Goal: Task Accomplishment & Management: Manage account settings

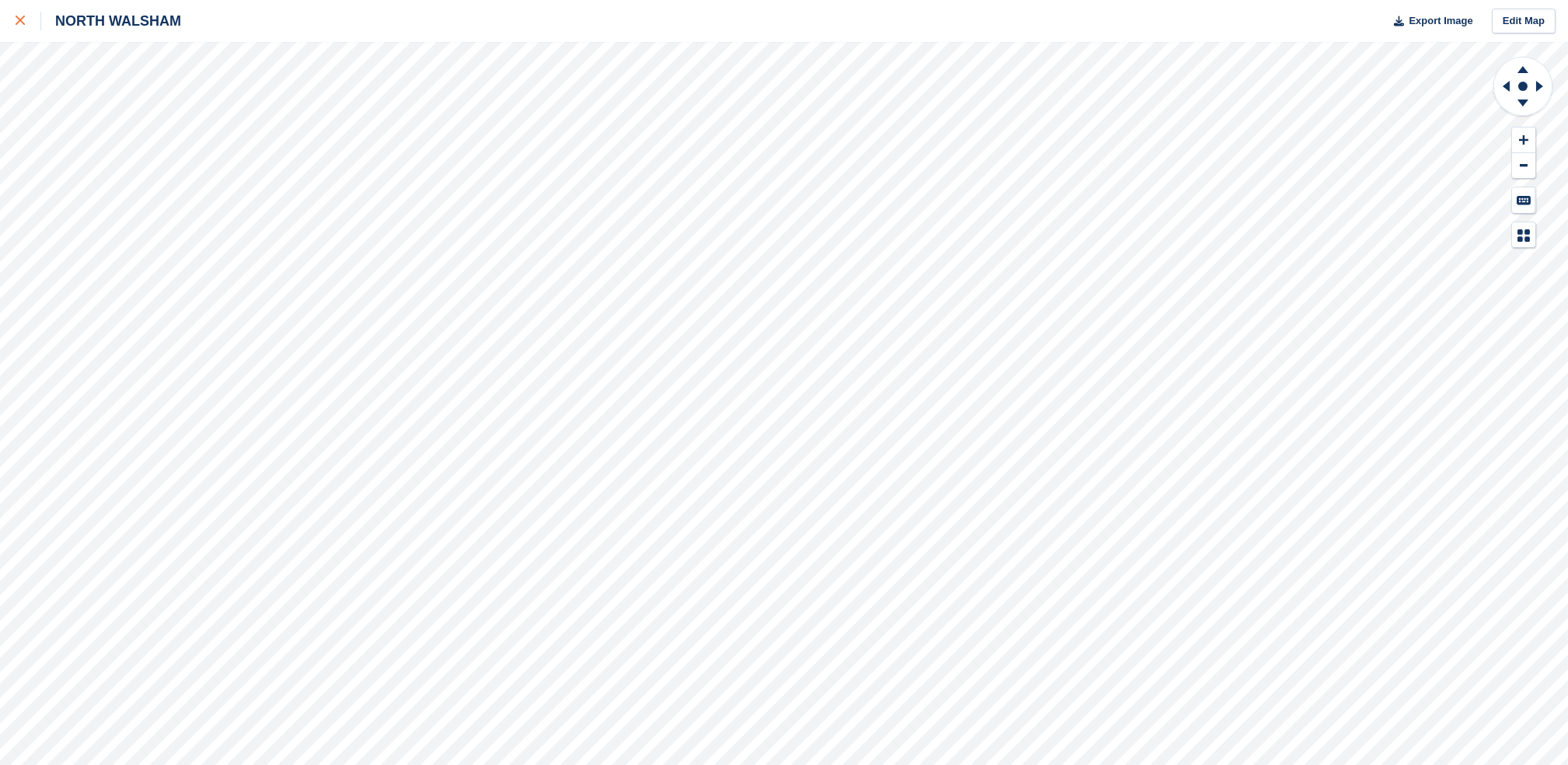
click at [5, 28] on link at bounding box center [21, 20] width 41 height 42
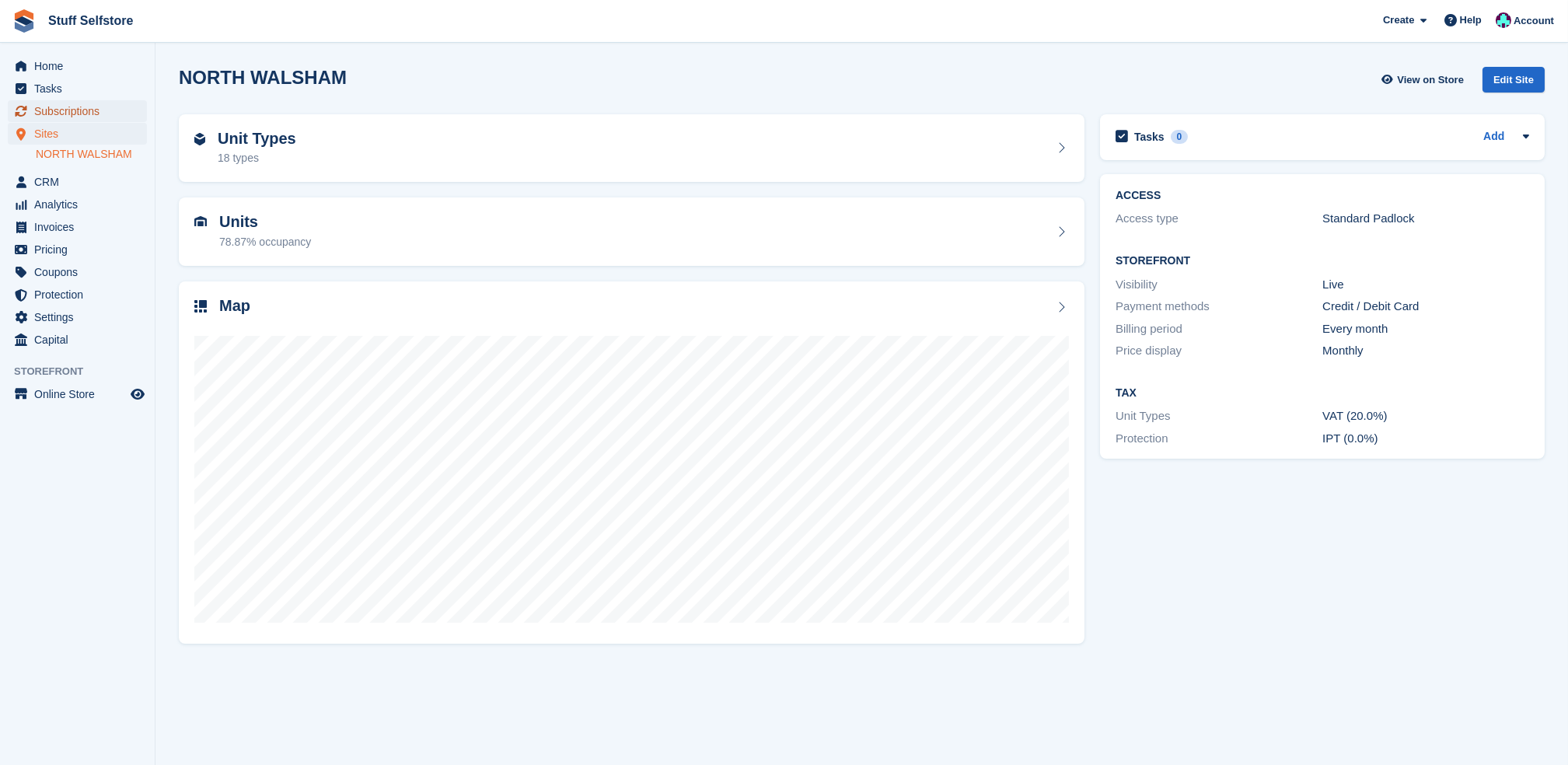
click at [57, 108] on span "Subscriptions" at bounding box center [81, 111] width 93 height 21
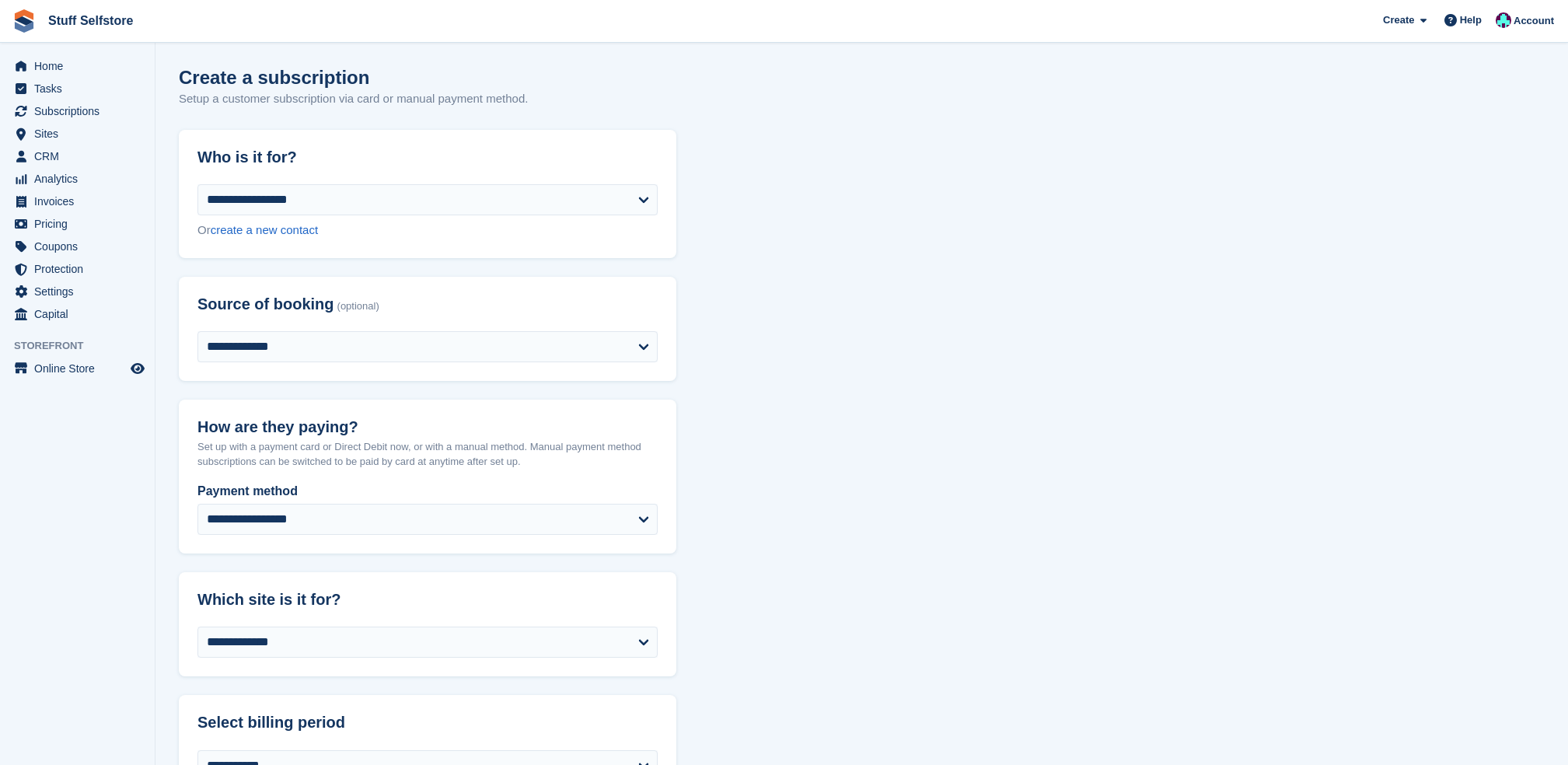
select select "****"
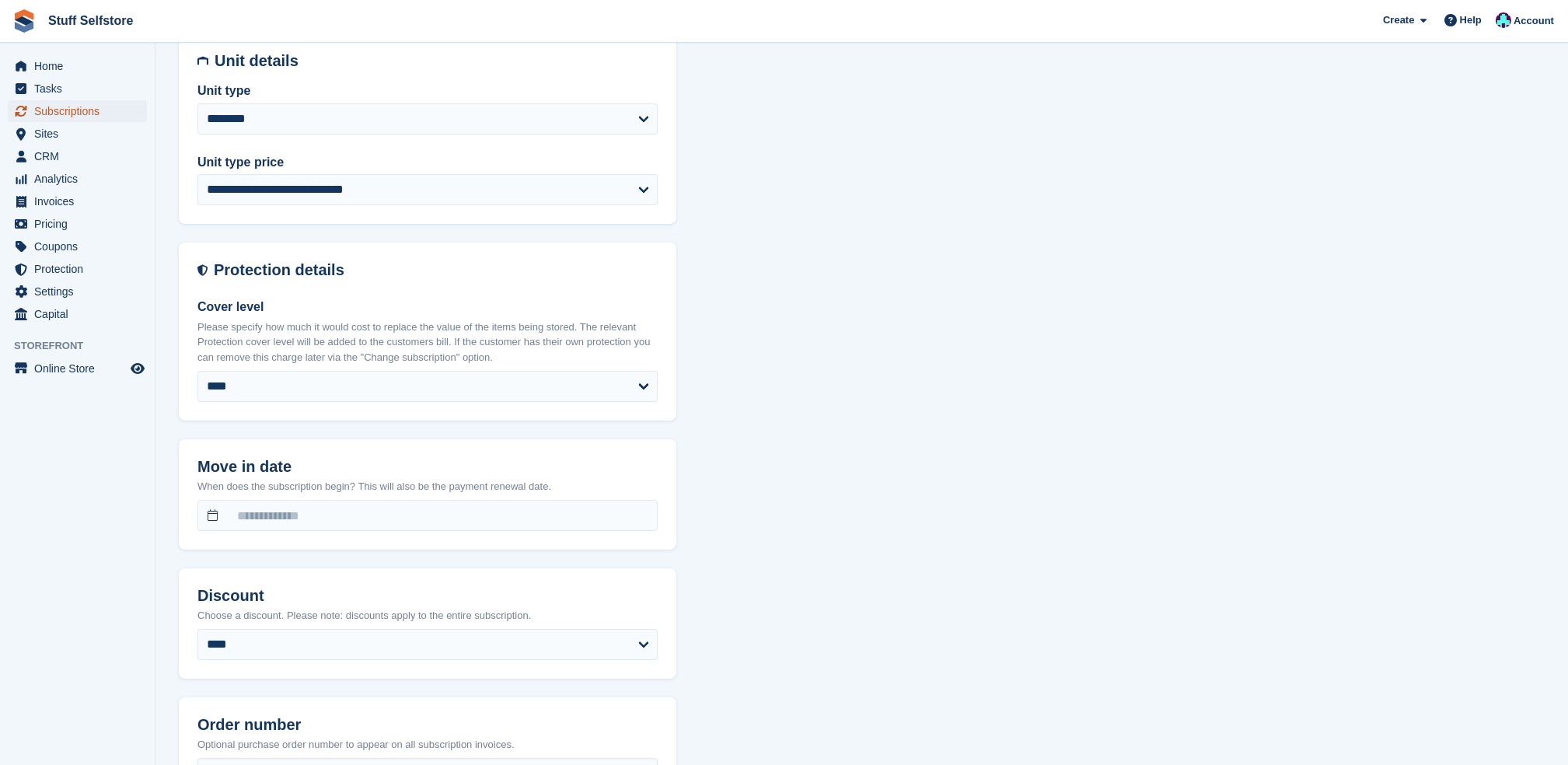
click at [89, 110] on span "Subscriptions" at bounding box center [81, 111] width 93 height 21
